Goal: Find specific page/section: Find specific page/section

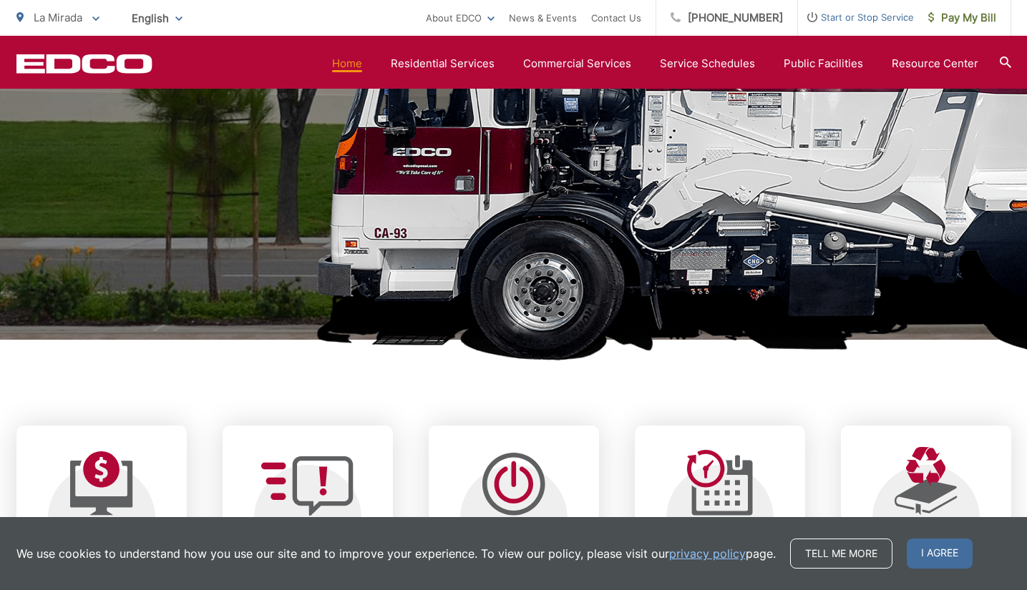
scroll to position [572, 0]
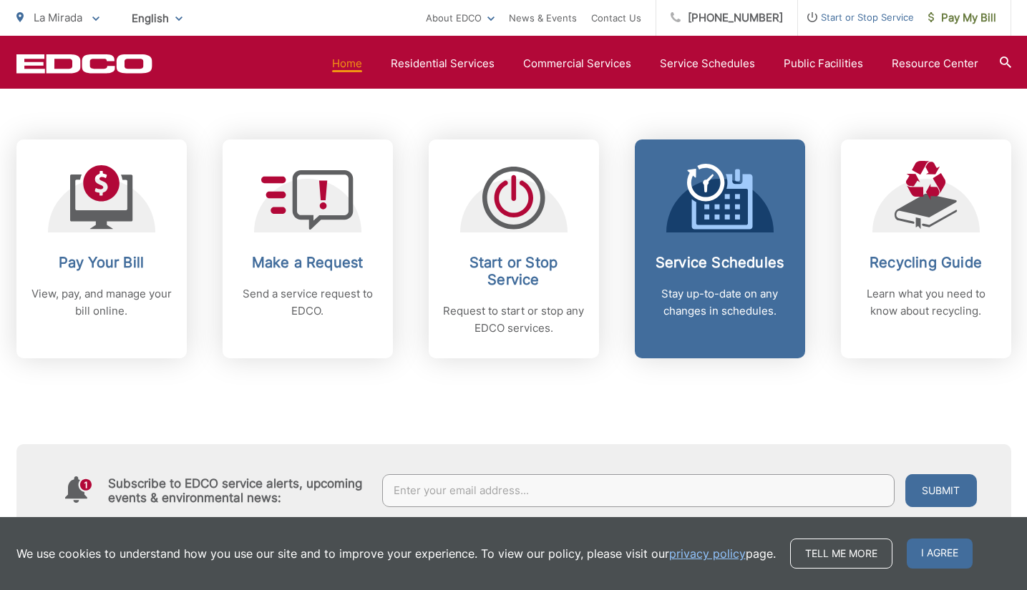
click at [731, 283] on div "Service Schedules Stay up-to-date on any changes in schedules." at bounding box center [720, 287] width 142 height 66
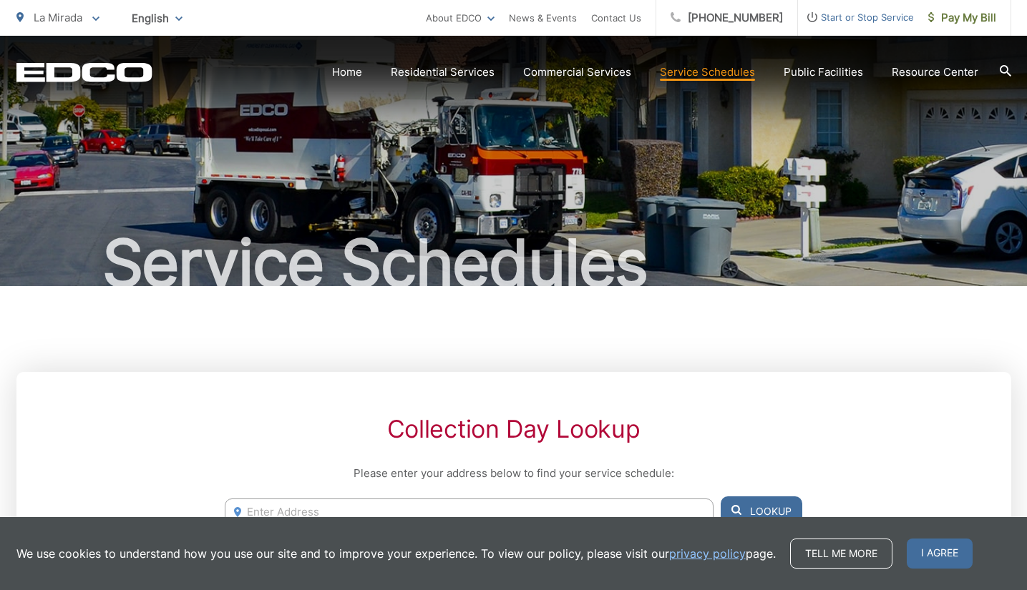
scroll to position [286, 0]
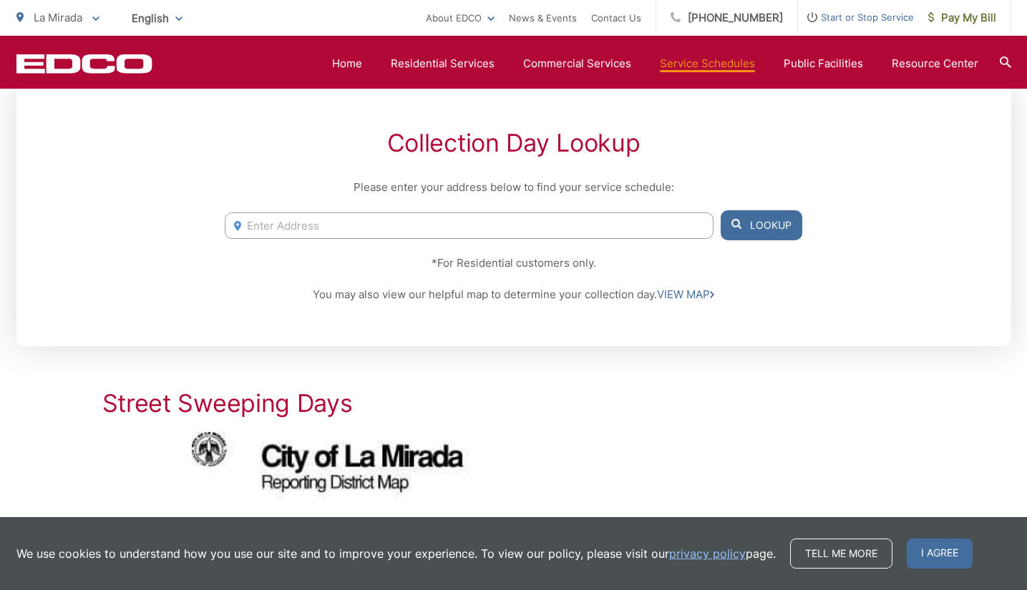
click at [467, 223] on input "Enter Address" at bounding box center [469, 226] width 488 height 26
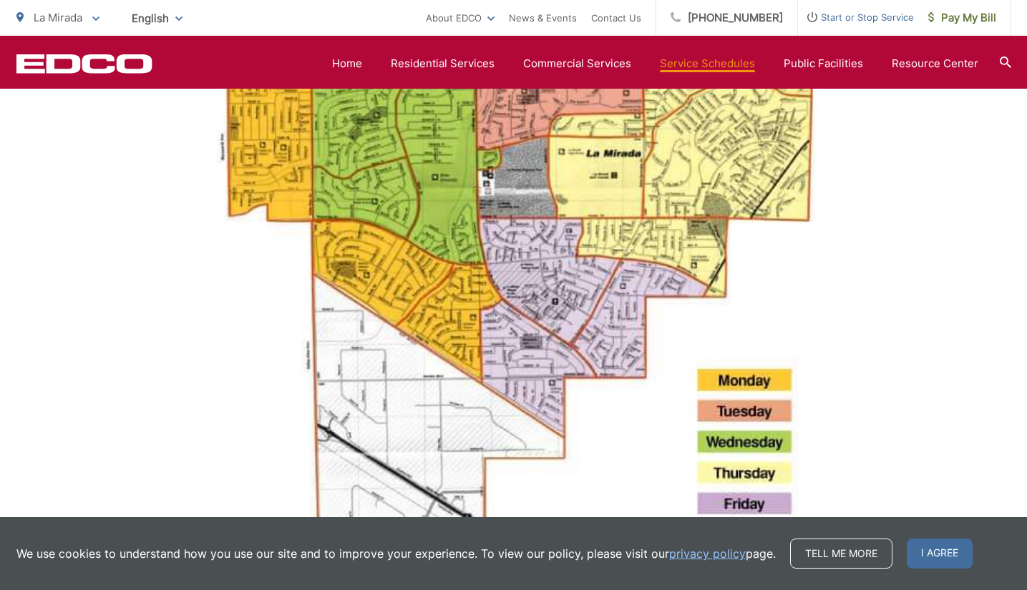
scroll to position [1145, 0]
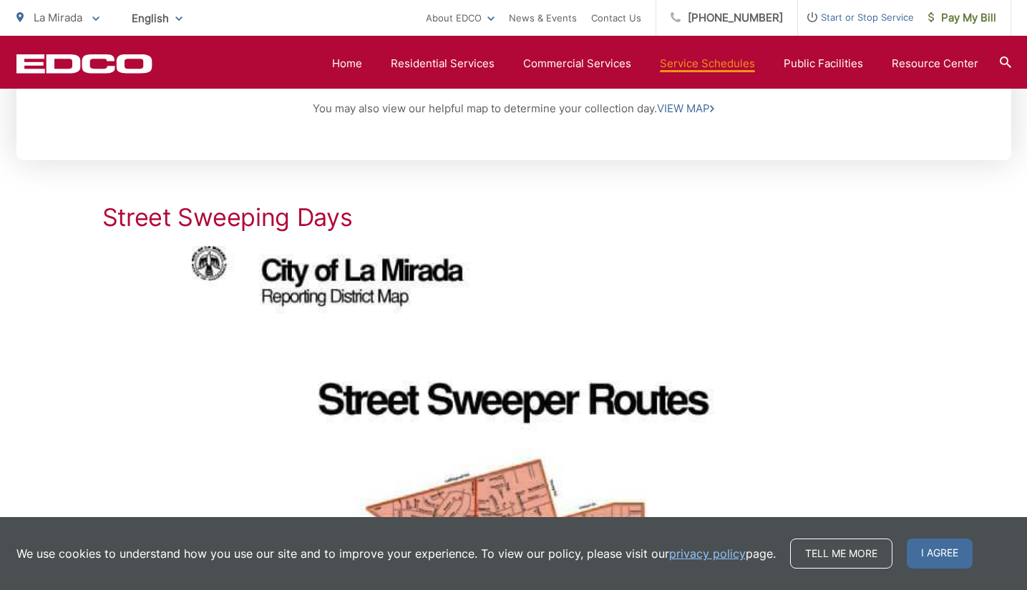
scroll to position [258, 0]
